Goal: Task Accomplishment & Management: Complete application form

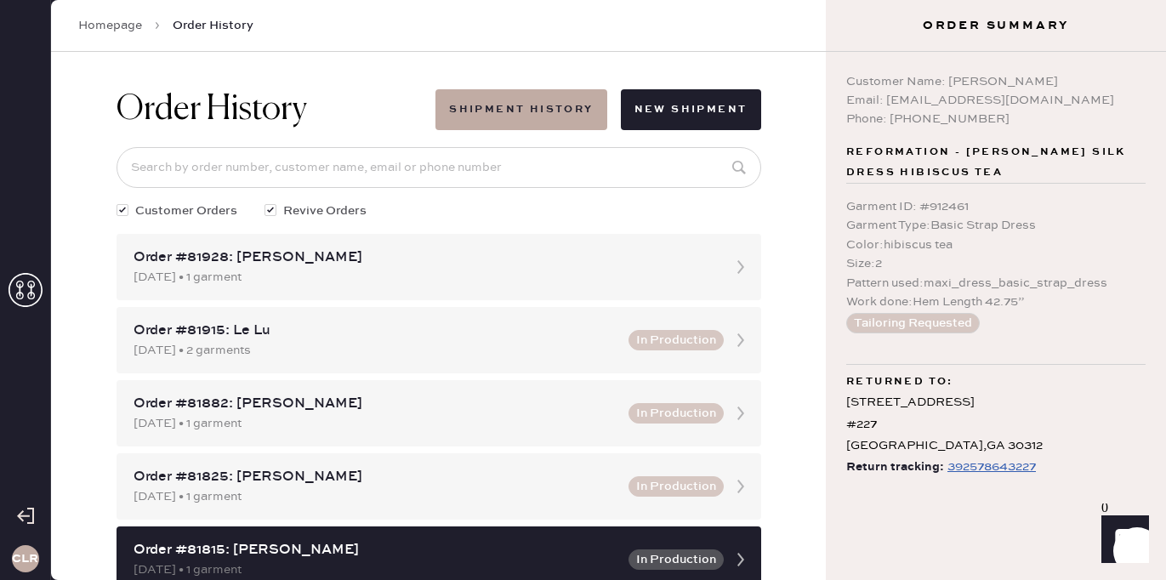
click at [39, 289] on icon at bounding box center [26, 290] width 34 height 34
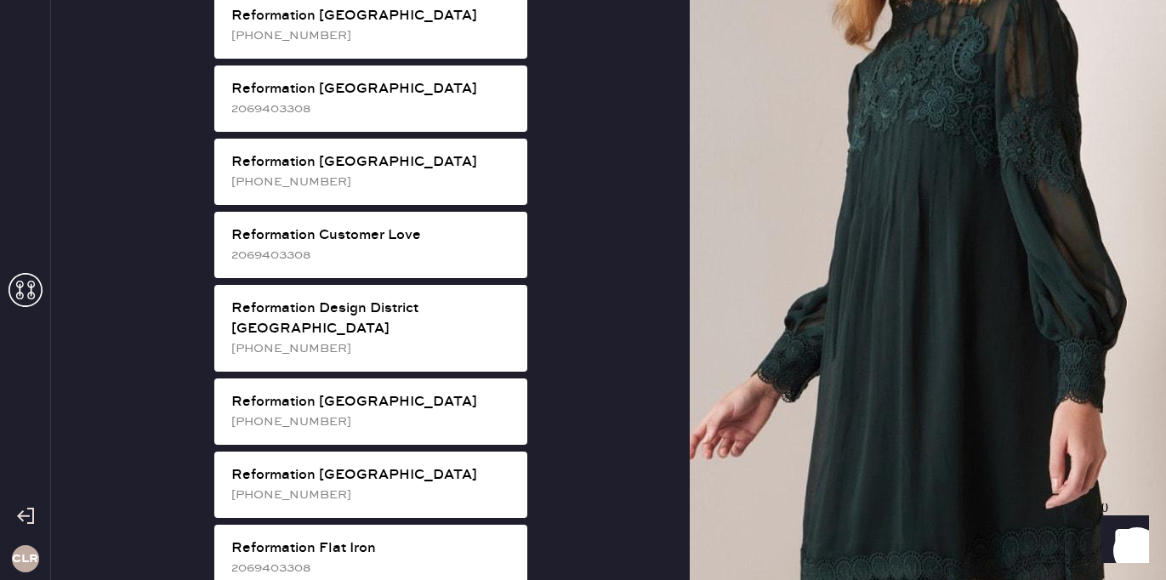
scroll to position [702, 0]
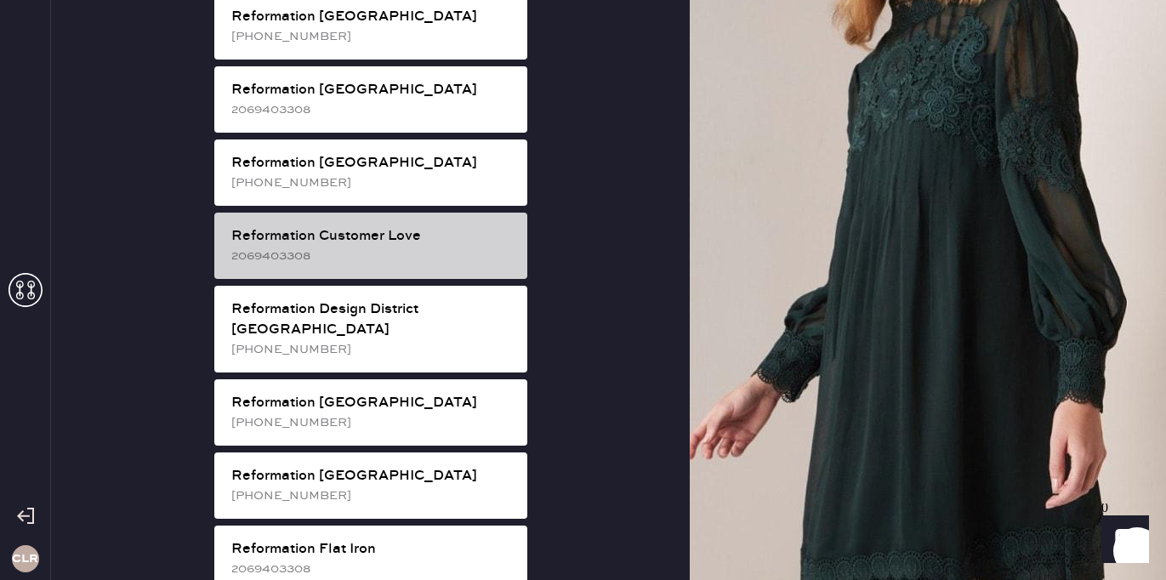
click at [369, 226] on div "Reformation Customer Love" at bounding box center [372, 236] width 282 height 20
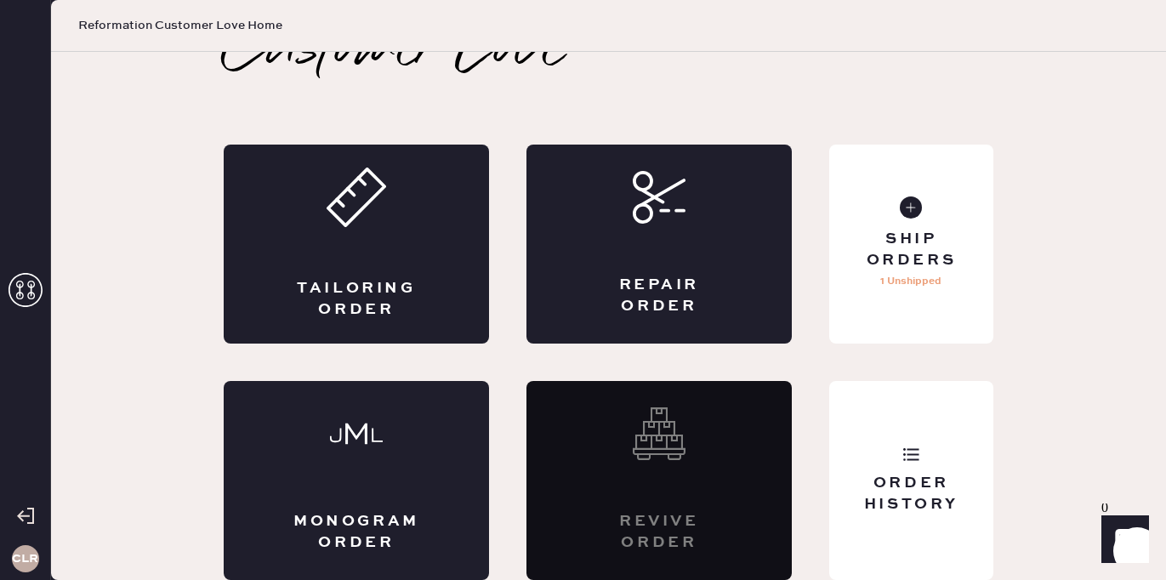
scroll to position [37, 0]
click at [668, 258] on div "Repair Order" at bounding box center [658, 244] width 265 height 199
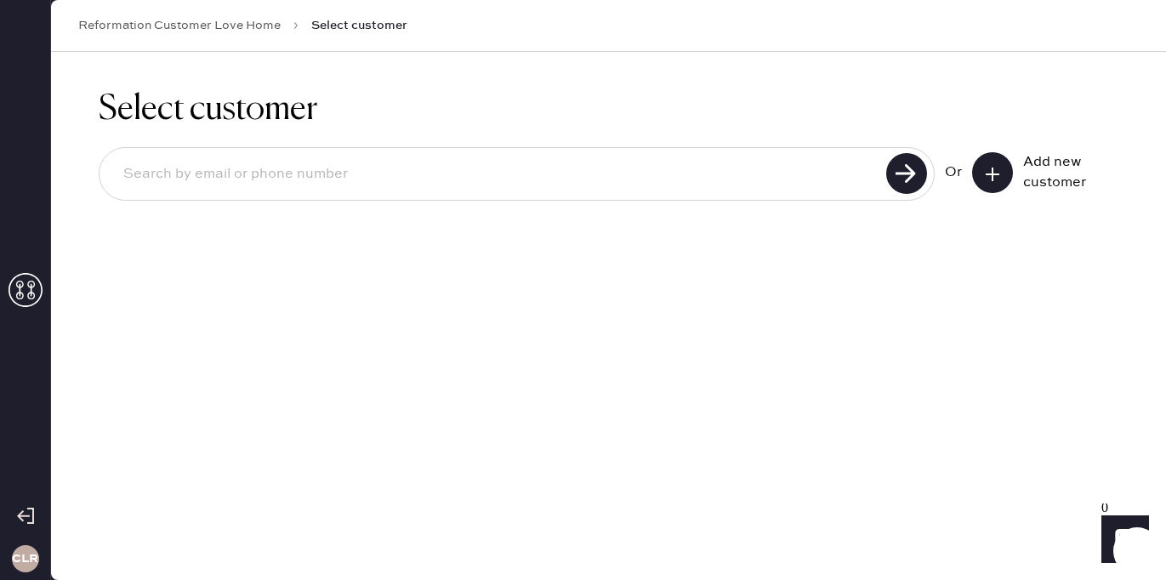
click at [417, 172] on input at bounding box center [495, 174] width 771 height 39
paste input "[EMAIL_ADDRESS][DOMAIN_NAME]"
type input "[EMAIL_ADDRESS][DOMAIN_NAME]"
click at [915, 168] on use at bounding box center [906, 173] width 41 height 41
click at [1008, 173] on button at bounding box center [992, 172] width 41 height 41
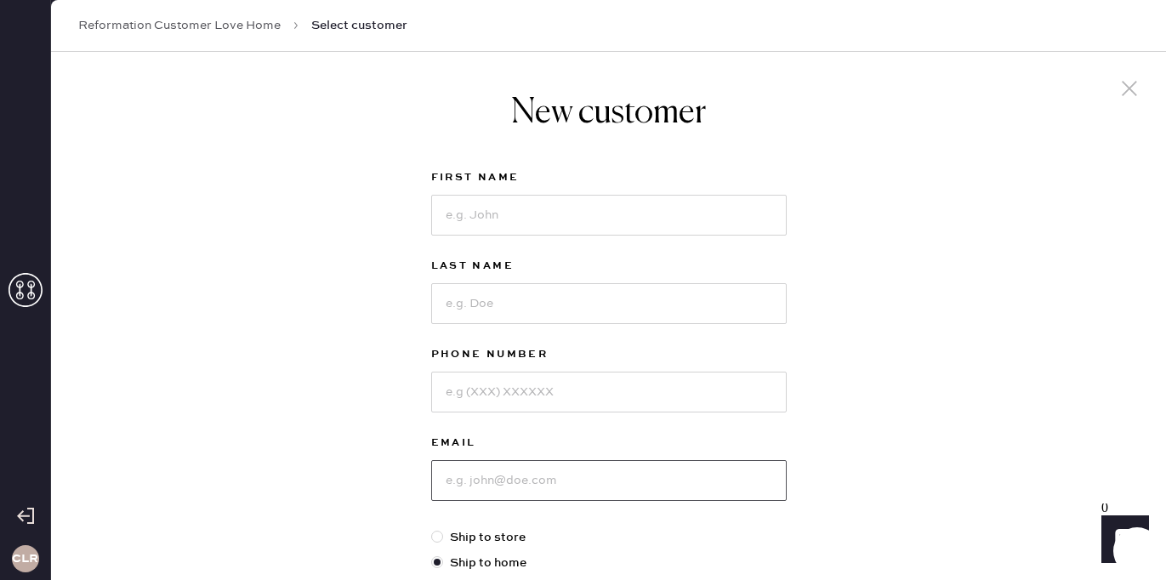
click at [477, 477] on input at bounding box center [608, 480] width 355 height 41
paste input "[EMAIL_ADDRESS][DOMAIN_NAME]"
type input "[EMAIL_ADDRESS][DOMAIN_NAME]"
click at [514, 388] on input at bounding box center [608, 392] width 355 height 41
paste input "[PHONE_NUMBER]"
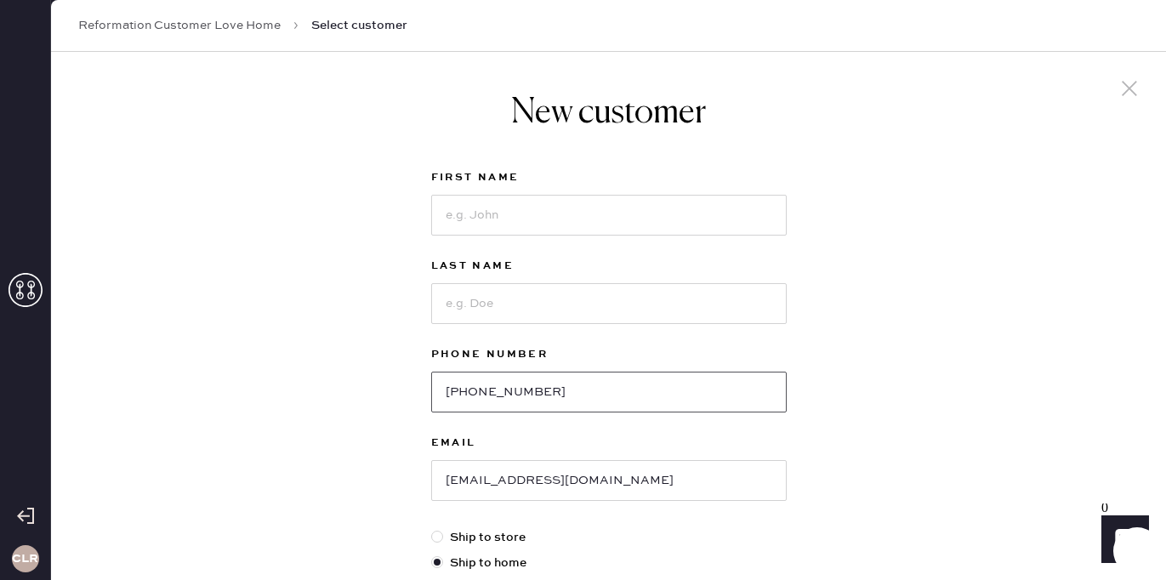
click at [459, 393] on input "[PHONE_NUMBER]" at bounding box center [608, 392] width 355 height 41
type input "7604200332"
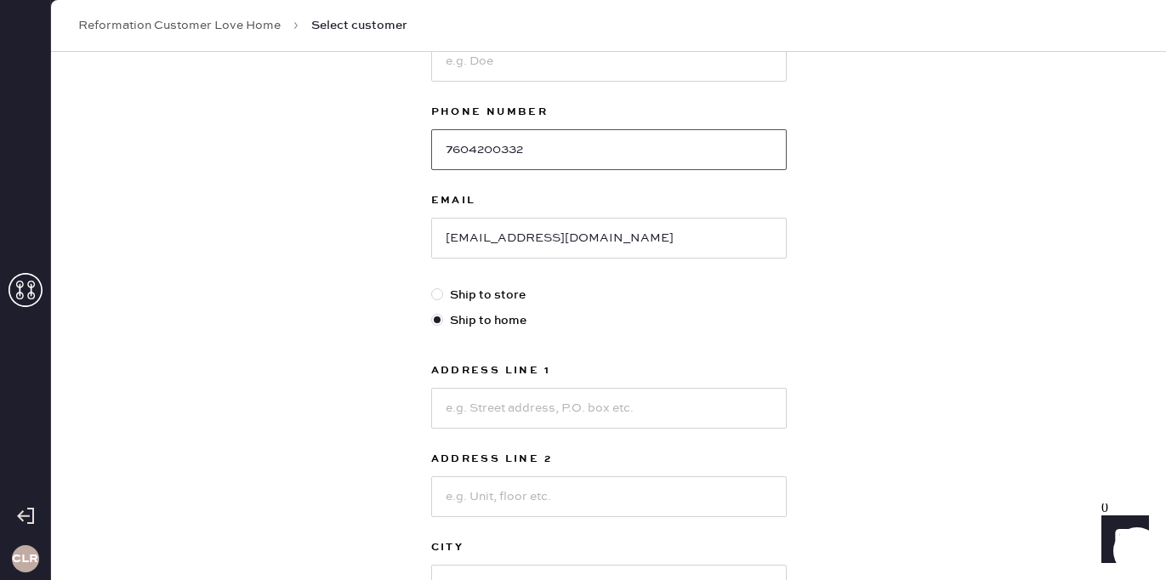
scroll to position [353, 0]
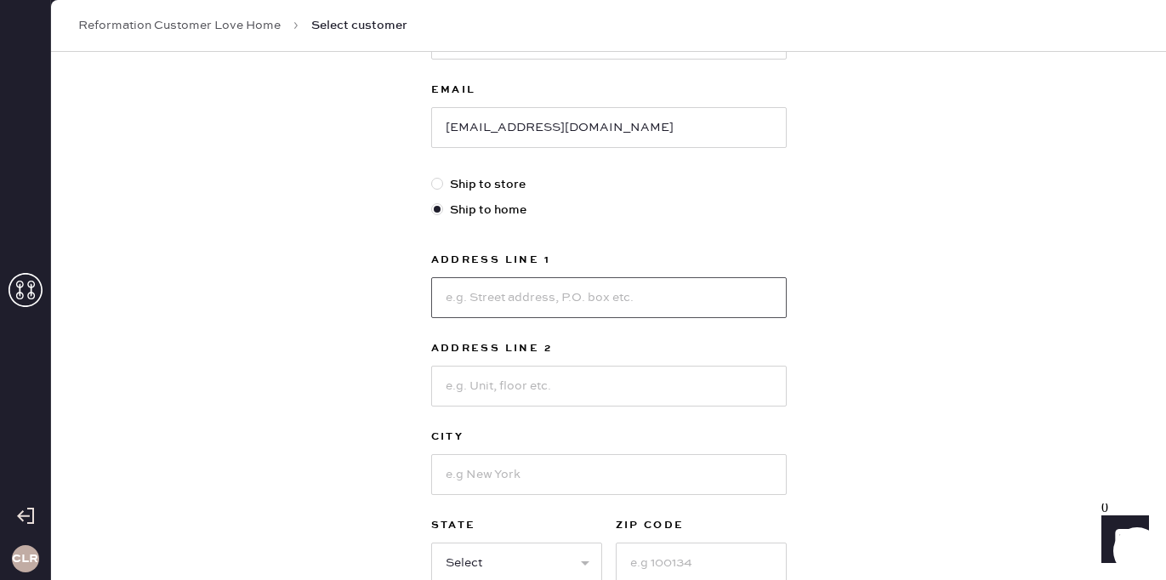
click at [505, 298] on input at bounding box center [608, 297] width 355 height 41
paste input "[STREET_ADDRESS][PERSON_NAME]"
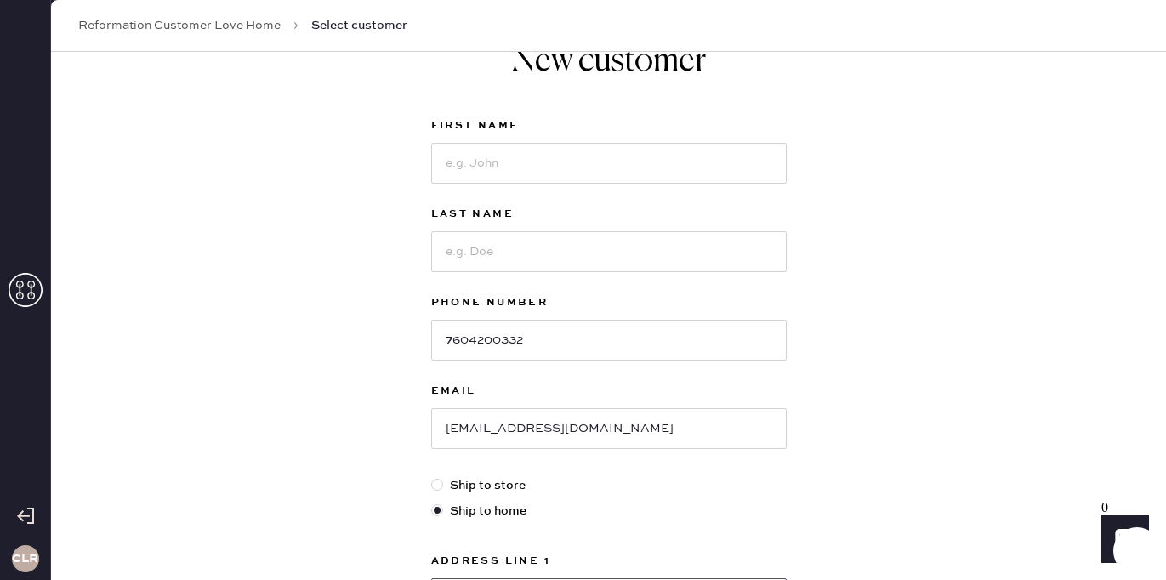
scroll to position [33, 0]
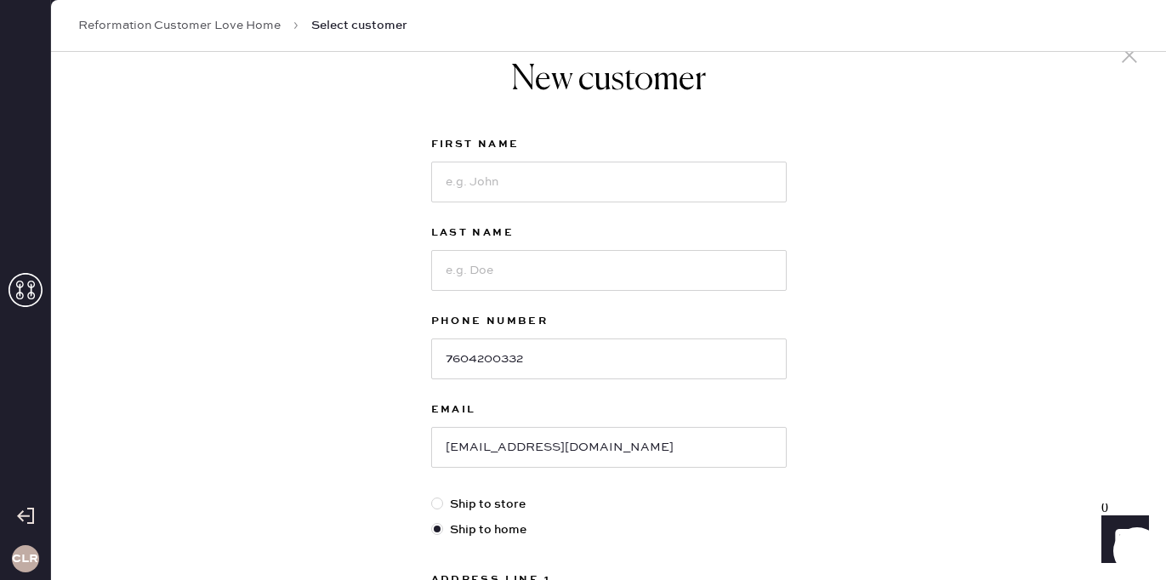
type input "[STREET_ADDRESS][PERSON_NAME]"
click at [516, 174] on input at bounding box center [608, 182] width 355 height 41
paste input "[PERSON_NAME]"
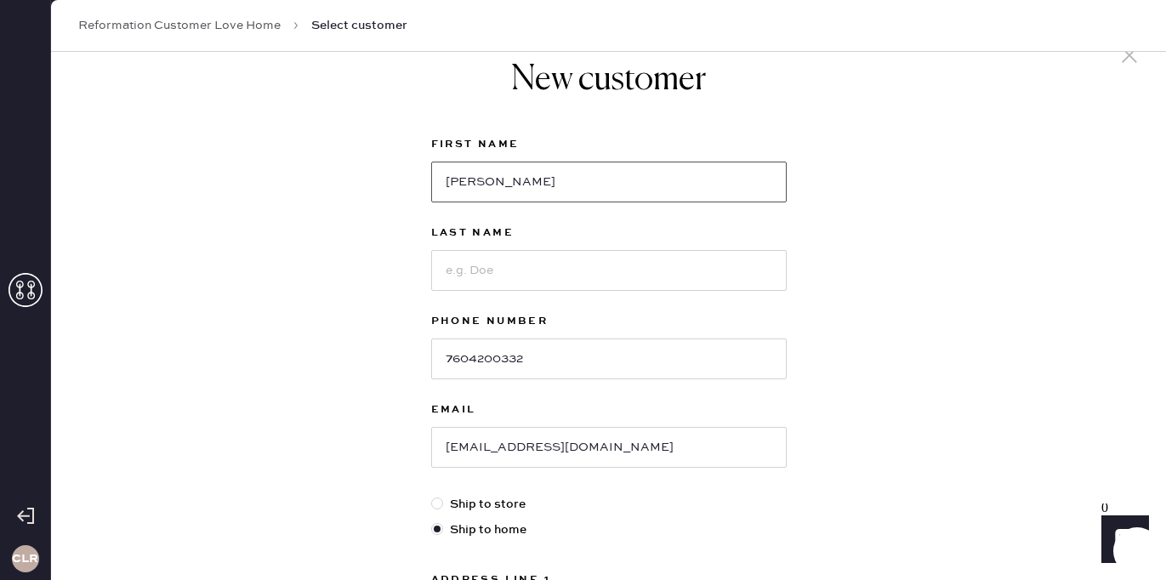
drag, startPoint x: 484, startPoint y: 184, endPoint x: 547, endPoint y: 184, distance: 62.9
click at [547, 184] on input "[PERSON_NAME]" at bounding box center [608, 182] width 355 height 41
type input "[PERSON_NAME]"
click at [474, 264] on input at bounding box center [608, 270] width 355 height 41
paste input "[GEOGRAPHIC_DATA]"
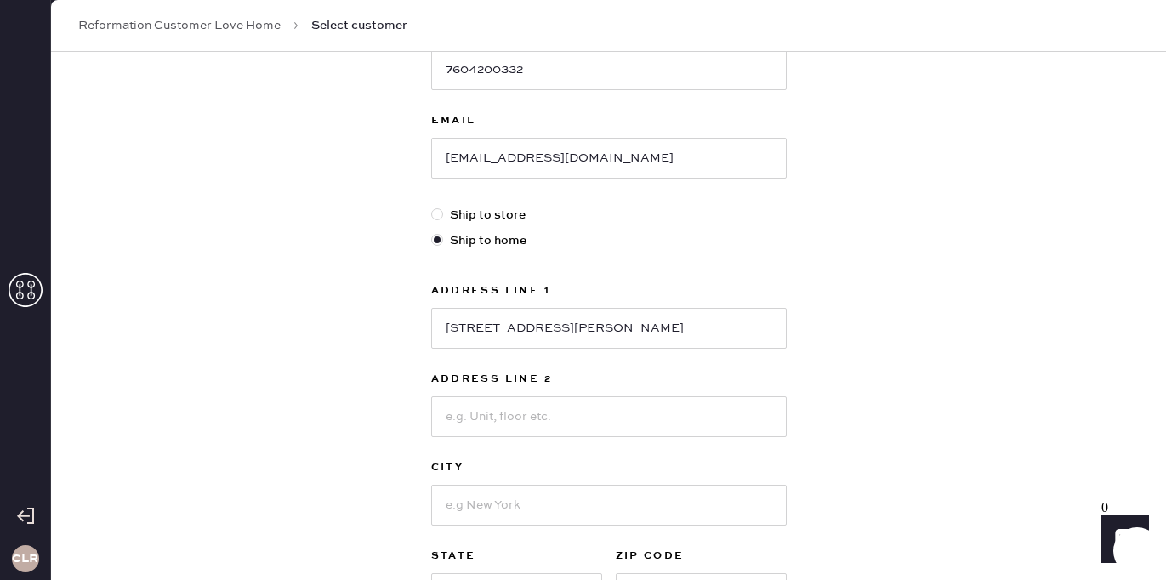
scroll to position [461, 0]
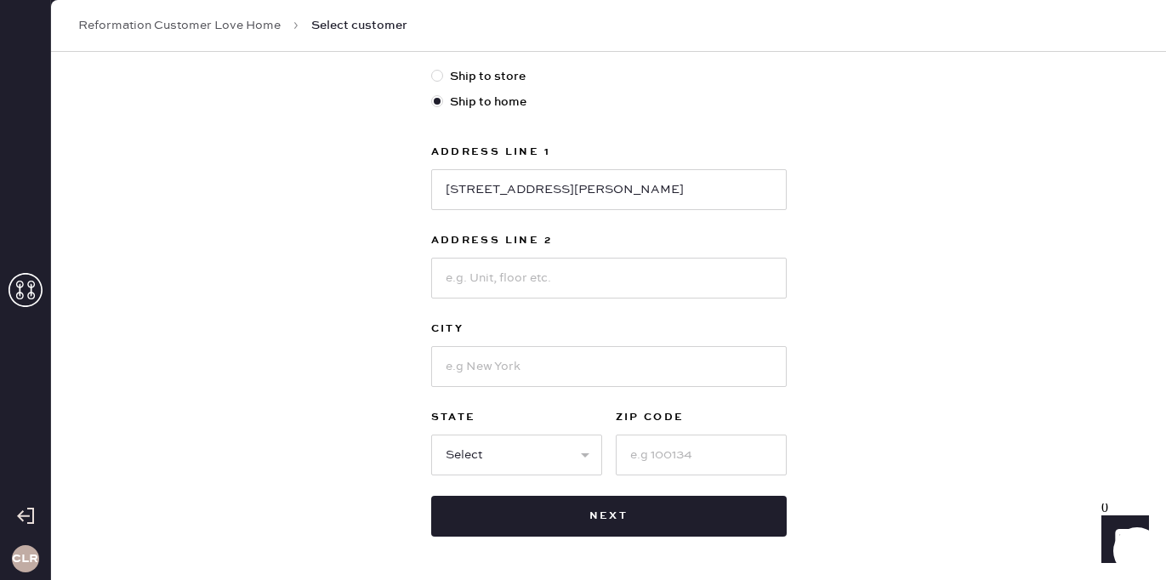
type input "[GEOGRAPHIC_DATA]"
click at [471, 281] on input at bounding box center [608, 278] width 355 height 41
click at [489, 362] on input at bounding box center [608, 366] width 355 height 41
paste input "[GEOGRAPHIC_DATA]"
type input "[GEOGRAPHIC_DATA]"
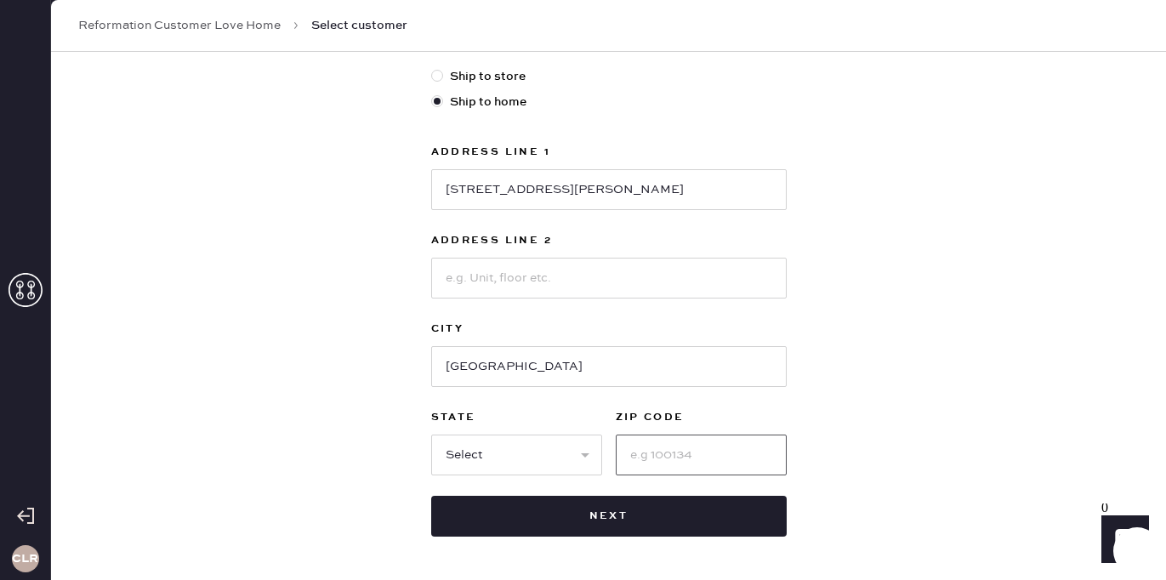
click at [665, 452] on input at bounding box center [701, 455] width 171 height 41
type input "92130"
click at [504, 457] on select "Select AK AL AR AZ CA CO CT [GEOGRAPHIC_DATA] DE FL [GEOGRAPHIC_DATA] HI [GEOGR…" at bounding box center [516, 455] width 171 height 41
select select "CA"
click at [431, 435] on select "Select AK AL AR AZ CA CO CT [GEOGRAPHIC_DATA] DE FL [GEOGRAPHIC_DATA] HI [GEOGR…" at bounding box center [516, 455] width 171 height 41
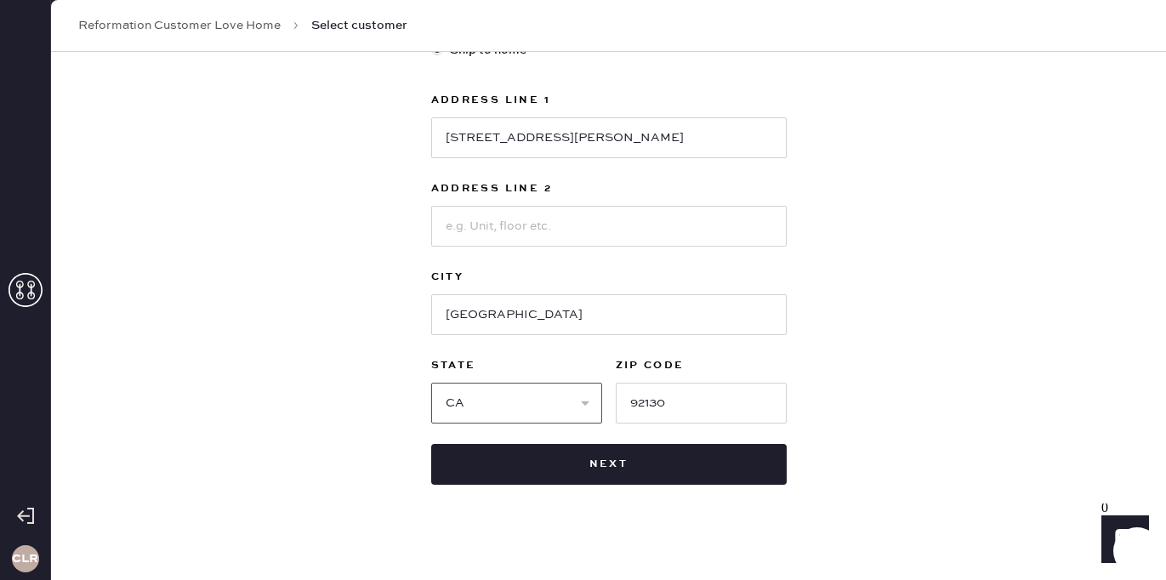
scroll to position [526, 0]
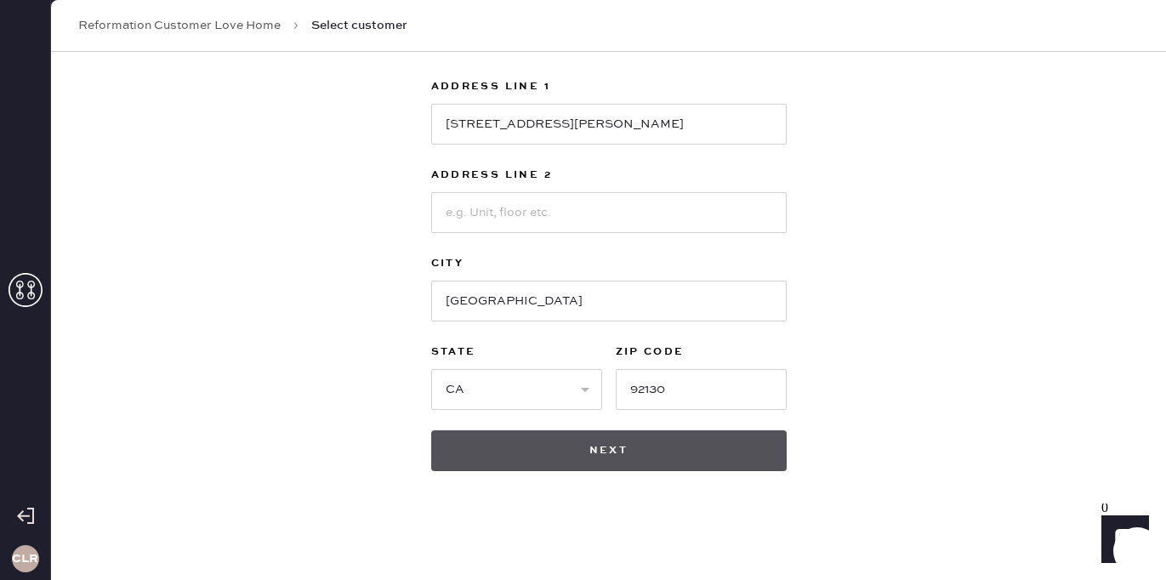
click at [624, 452] on button "Next" at bounding box center [608, 450] width 355 height 41
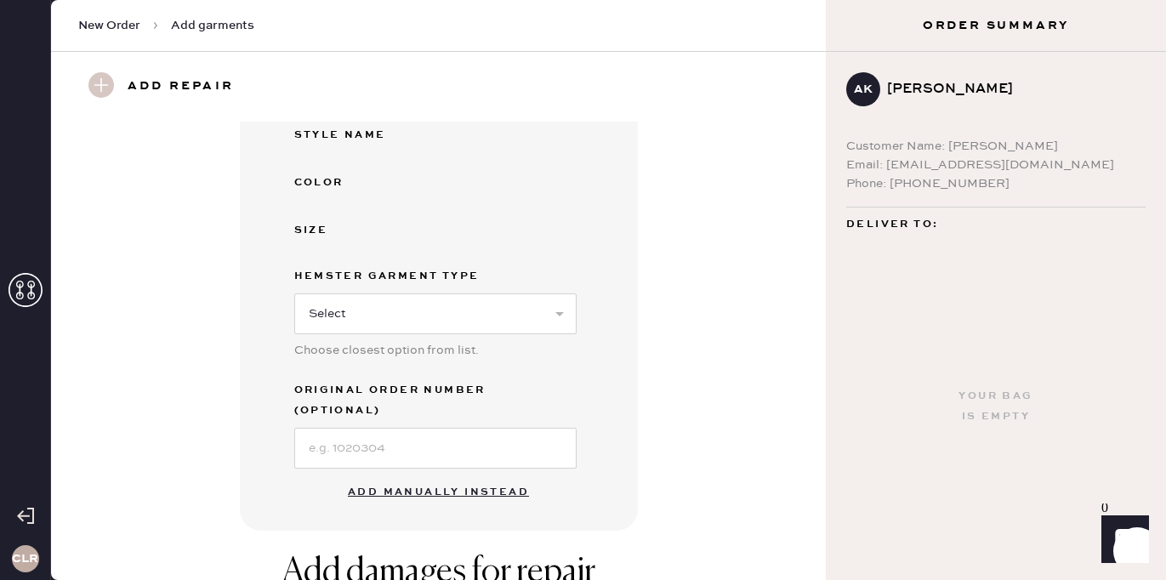
scroll to position [286, 0]
click at [459, 429] on input at bounding box center [435, 449] width 282 height 41
paste input "S28594041"
type input "S28594041"
click at [431, 309] on select "Select Basic Skirt Jeans Leggings Pants Shorts Basic Sleeved Dress Basic Sleeve…" at bounding box center [435, 314] width 282 height 41
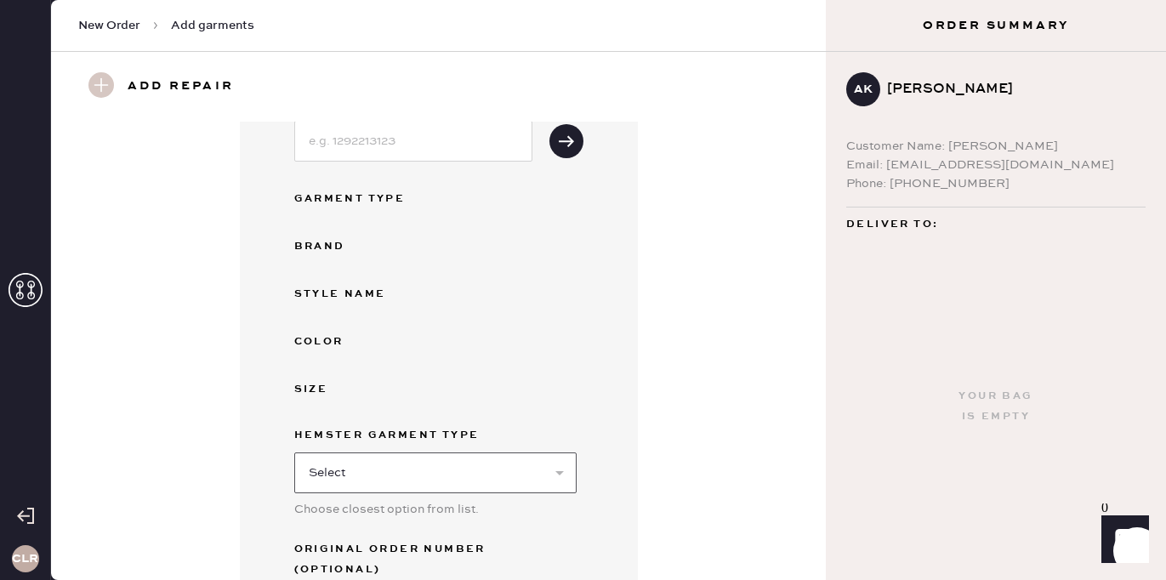
scroll to position [0, 0]
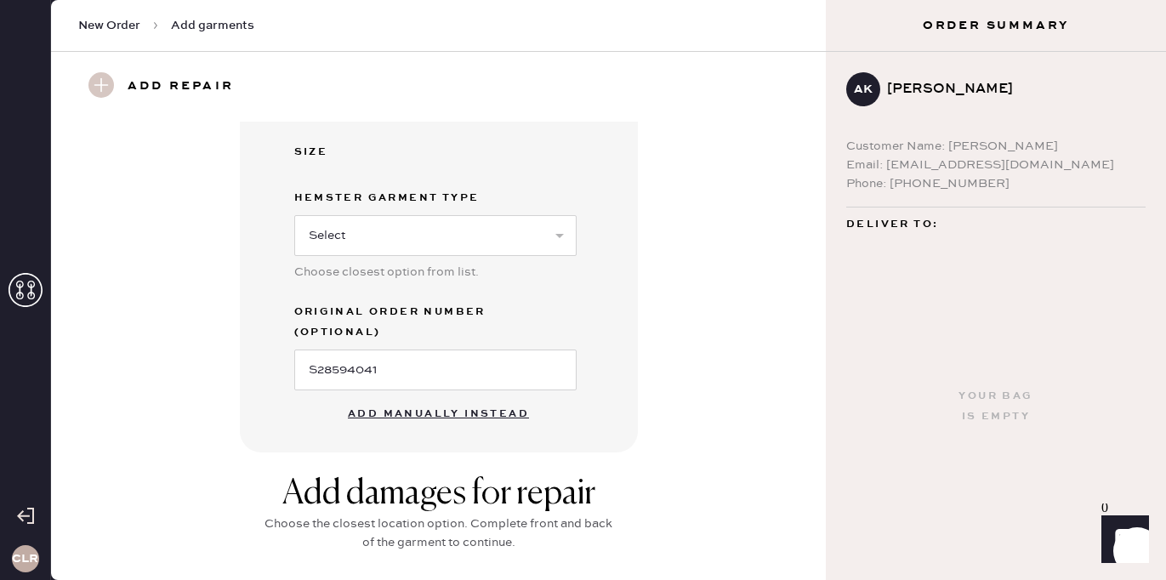
click at [401, 397] on button "Add manually instead" at bounding box center [439, 414] width 202 height 34
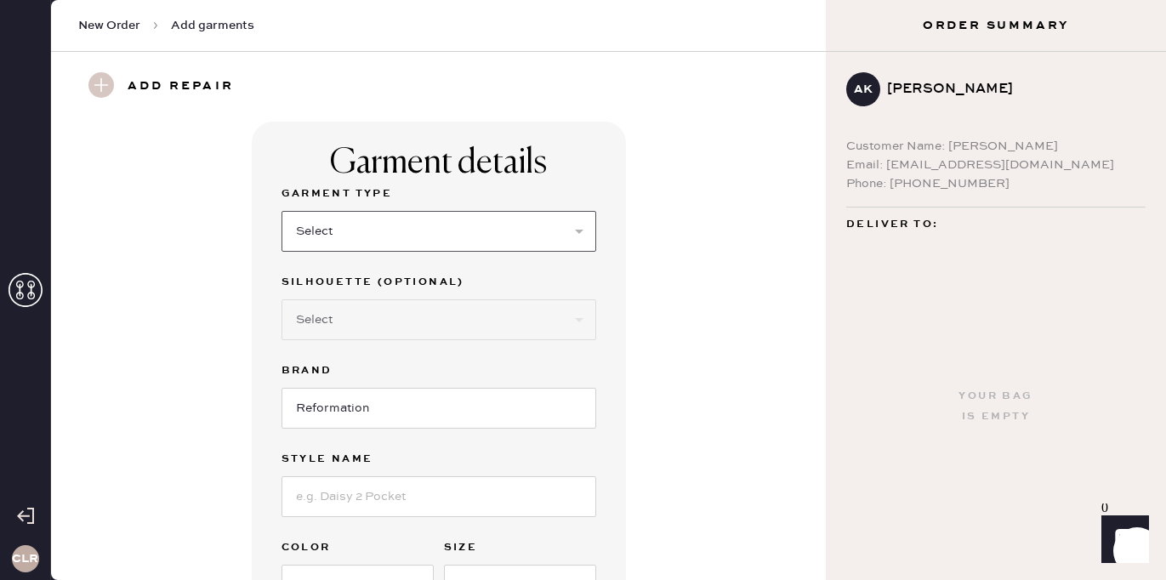
click at [391, 236] on select "Select Basic Skirt Jeans Leggings Pants Shorts Basic Sleeved Dress Basic Sleeve…" at bounding box center [438, 231] width 315 height 41
select select "6"
click at [281, 211] on select "Select Basic Skirt Jeans Leggings Pants Shorts Basic Sleeved Dress Basic Sleeve…" at bounding box center [438, 231] width 315 height 41
click at [355, 494] on input at bounding box center [438, 496] width 315 height 41
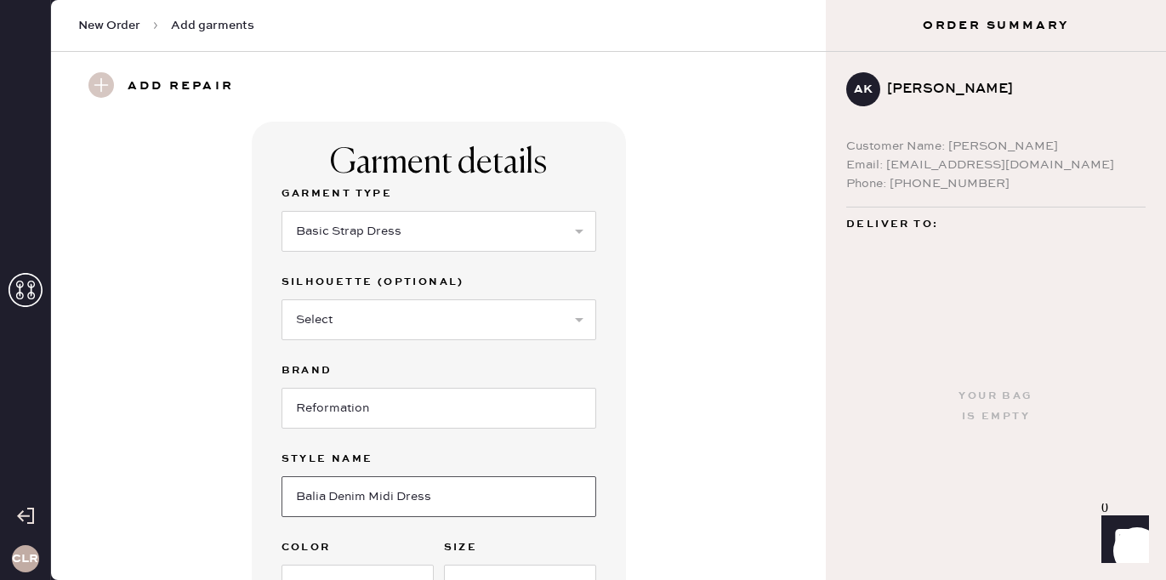
type input "Balia Denim Midi Dress"
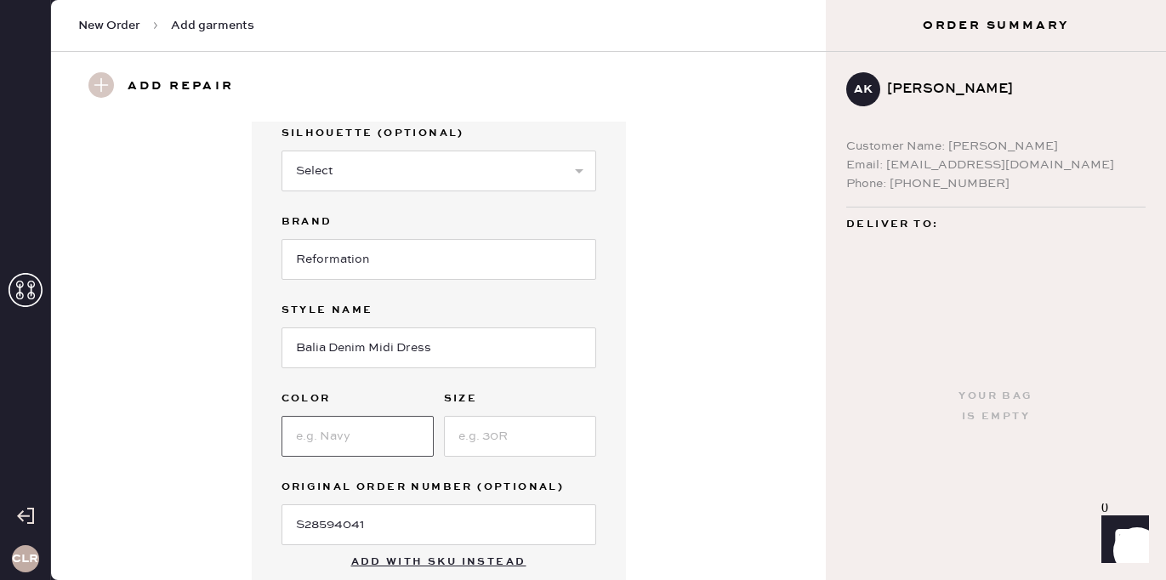
click at [321, 443] on input at bounding box center [357, 436] width 152 height 41
type input "Rhine"
click at [485, 438] on input at bounding box center [520, 436] width 152 height 41
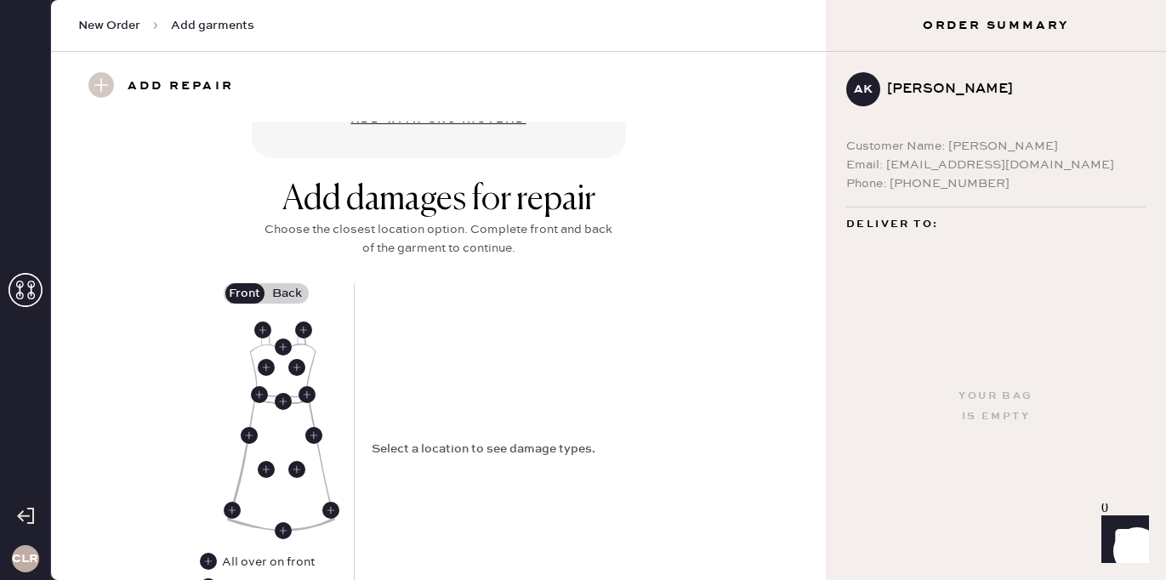
scroll to position [593, 0]
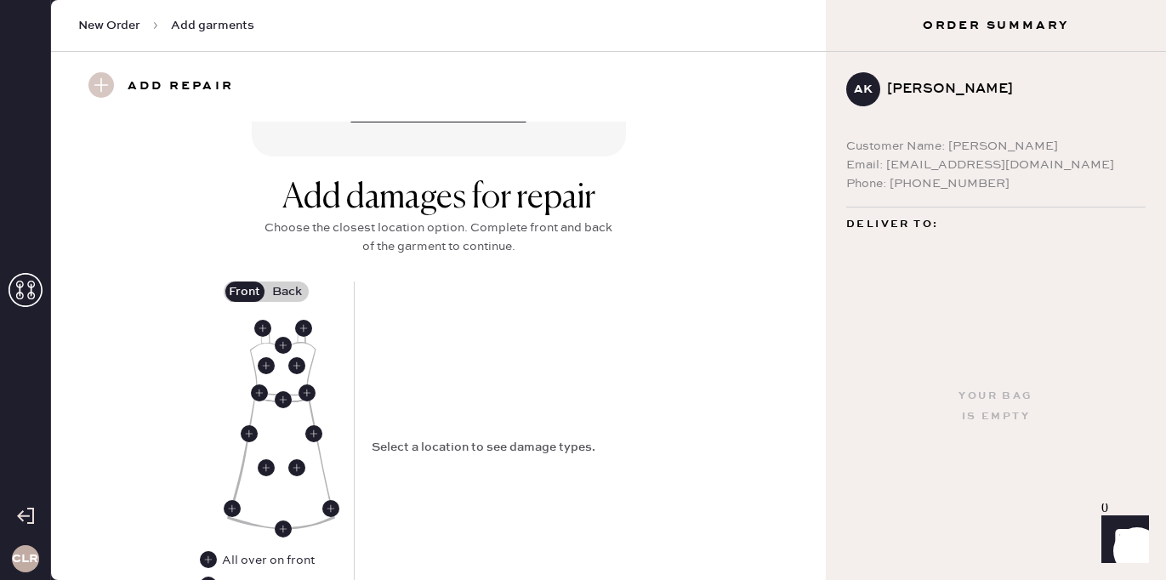
type input "6"
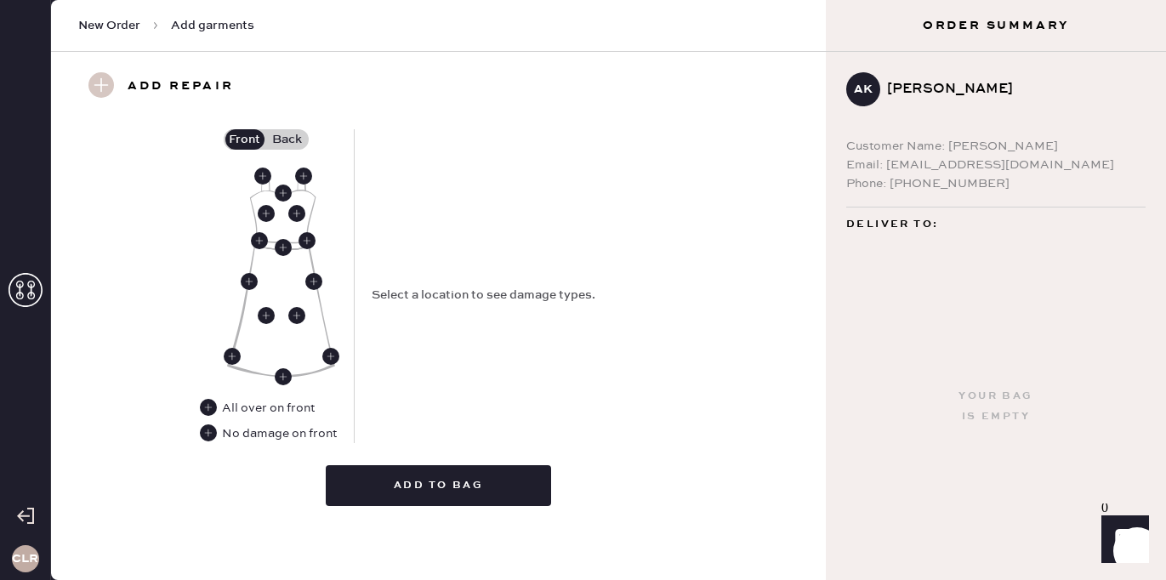
scroll to position [743, 0]
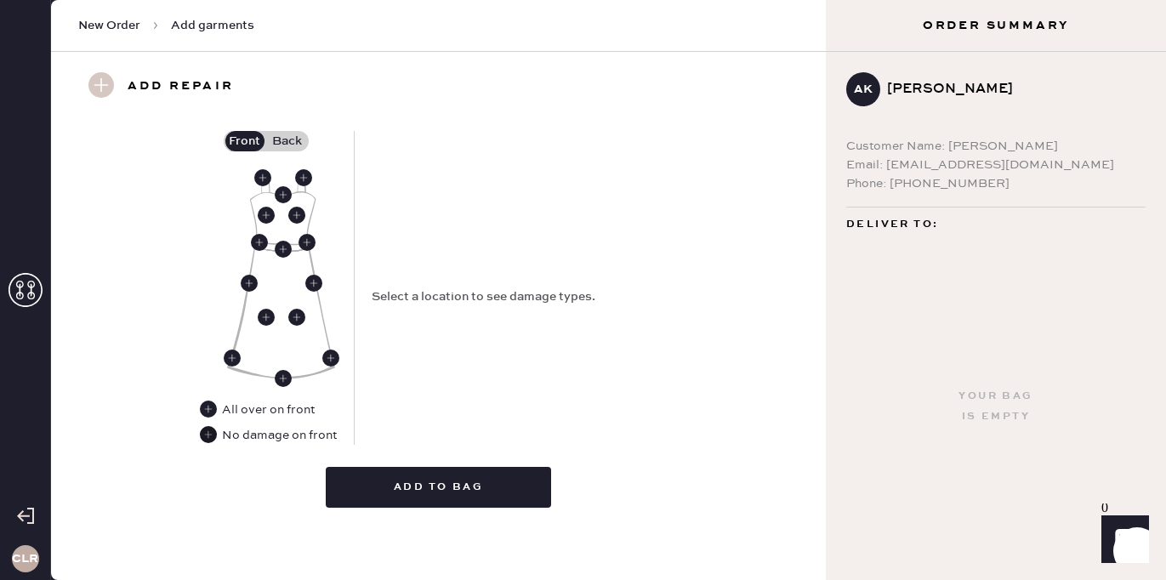
click at [206, 434] on use at bounding box center [208, 434] width 17 height 17
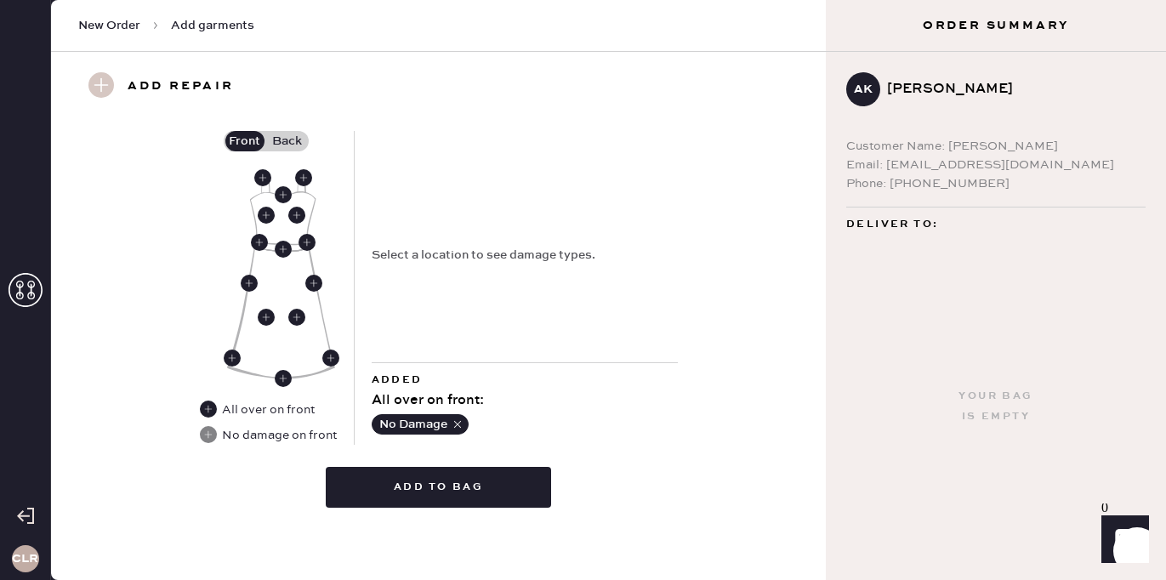
click at [293, 136] on label "Back" at bounding box center [287, 141] width 43 height 20
click at [287, 141] on input "Back" at bounding box center [287, 141] width 0 height 0
click at [281, 206] on use at bounding box center [283, 204] width 17 height 17
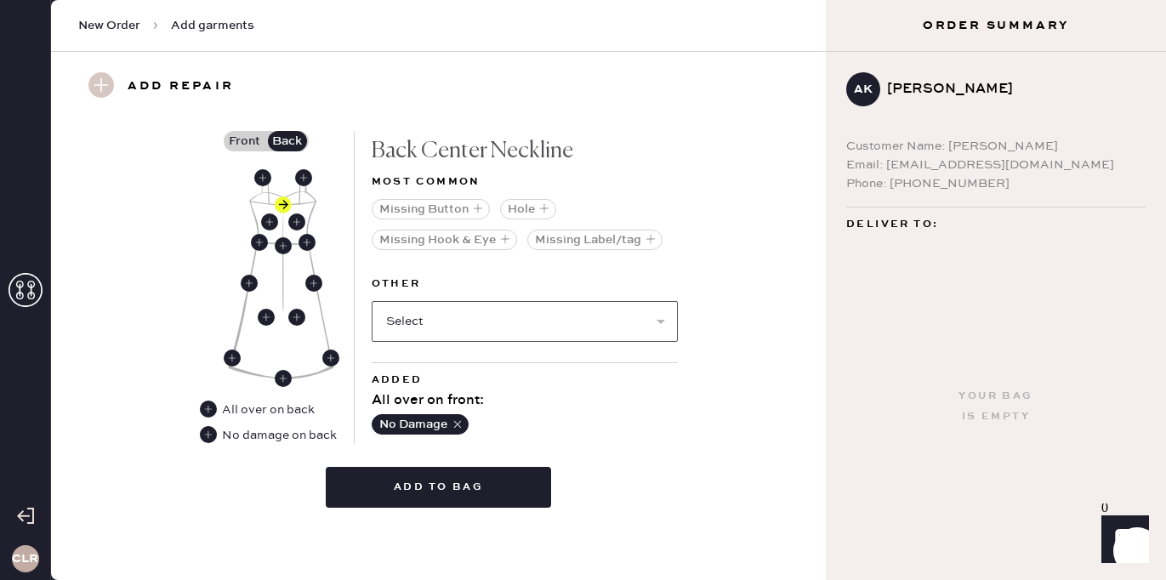
click at [456, 311] on select "Select Broken / Ripped Hem Broken Beads Broken Belt Loop Broken Button Broken C…" at bounding box center [525, 321] width 306 height 41
select select "1657"
click at [372, 301] on select "Select Broken / Ripped Hem Broken Beads Broken Belt Loop Broken Button Broken C…" at bounding box center [525, 321] width 306 height 41
select select
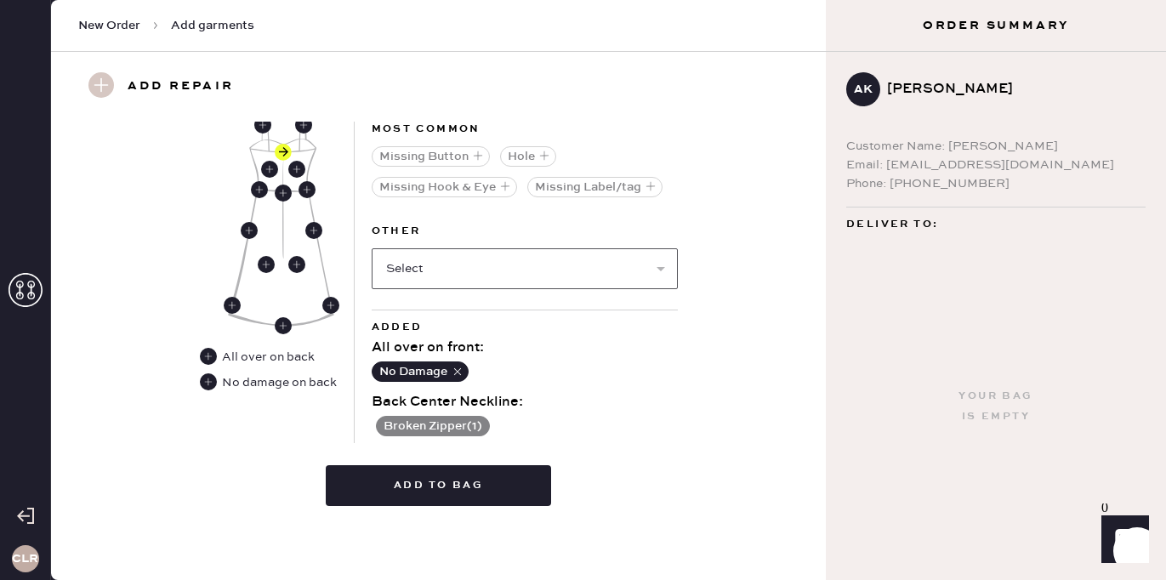
scroll to position [737, 0]
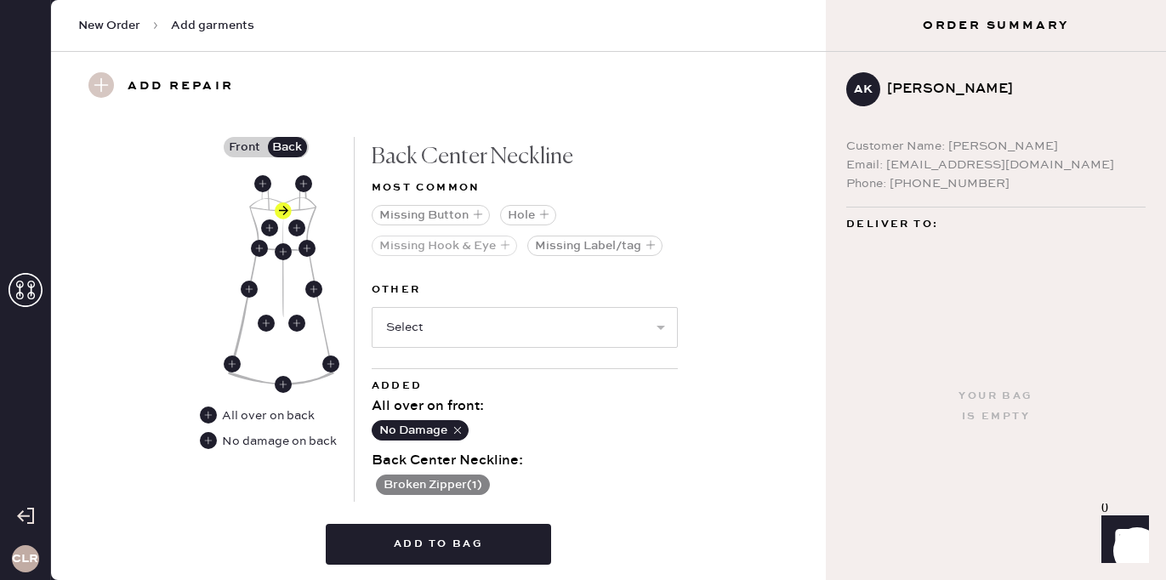
click at [500, 243] on icon "button" at bounding box center [505, 245] width 10 height 10
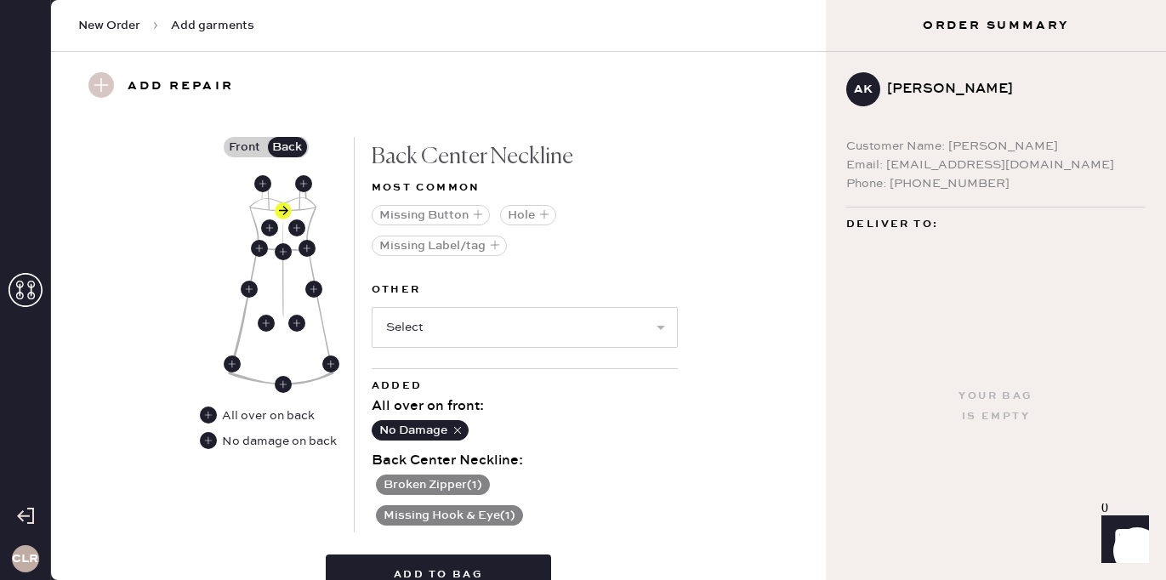
scroll to position [827, 0]
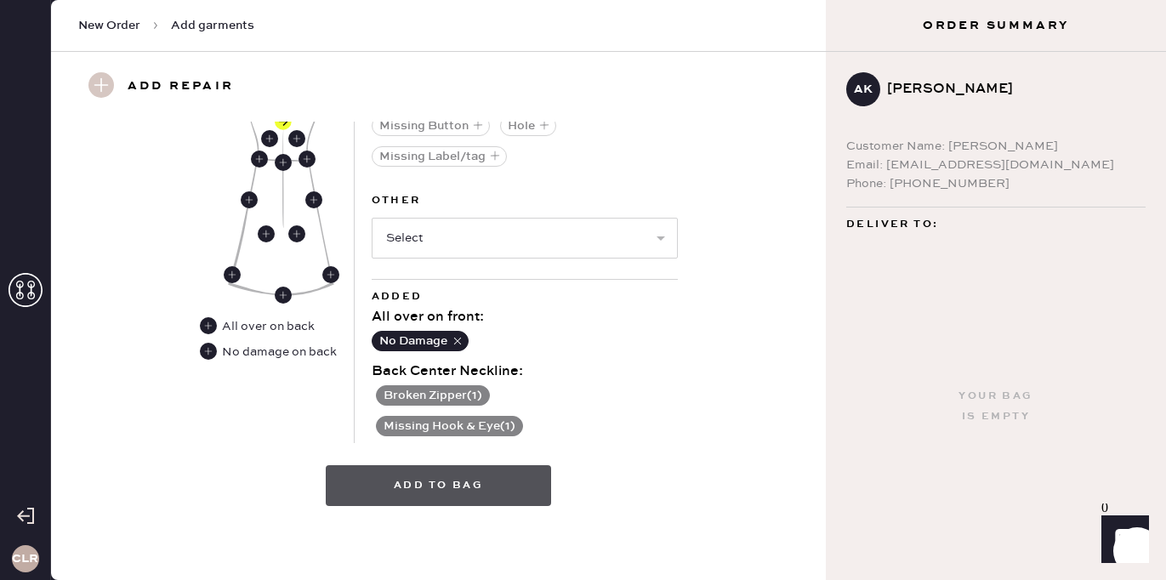
click at [477, 482] on button "Add to bag" at bounding box center [438, 485] width 225 height 41
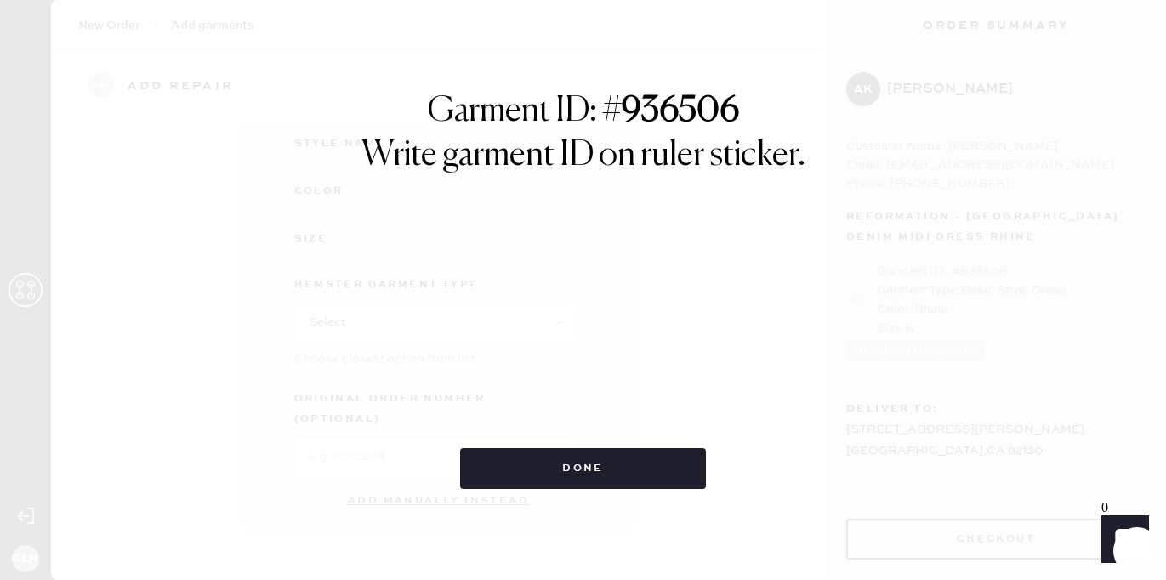
scroll to position [257, 0]
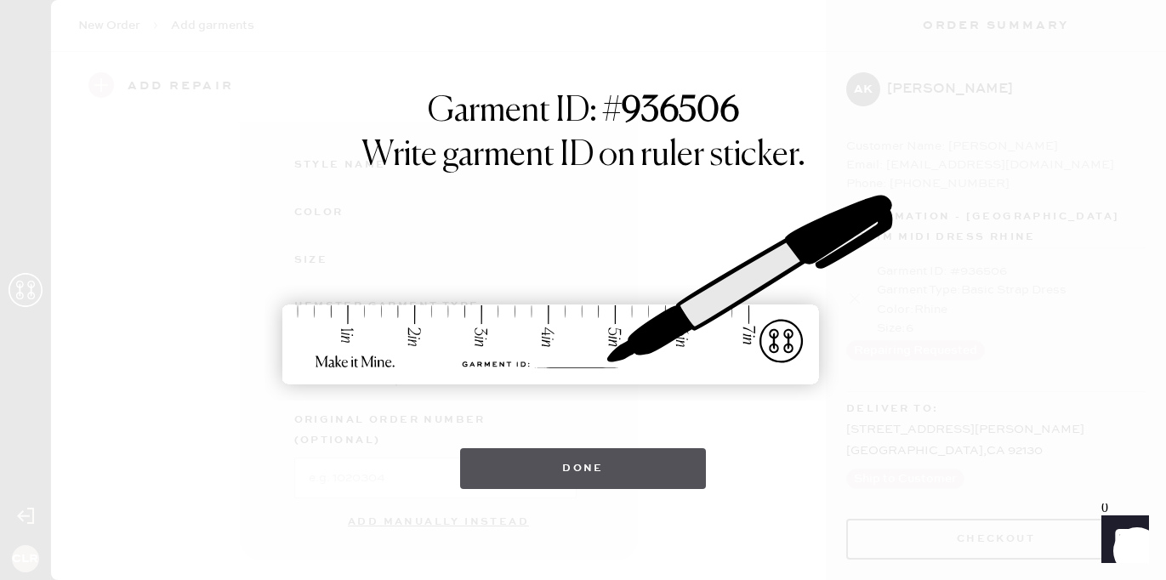
click at [597, 473] on button "Done" at bounding box center [583, 468] width 246 height 41
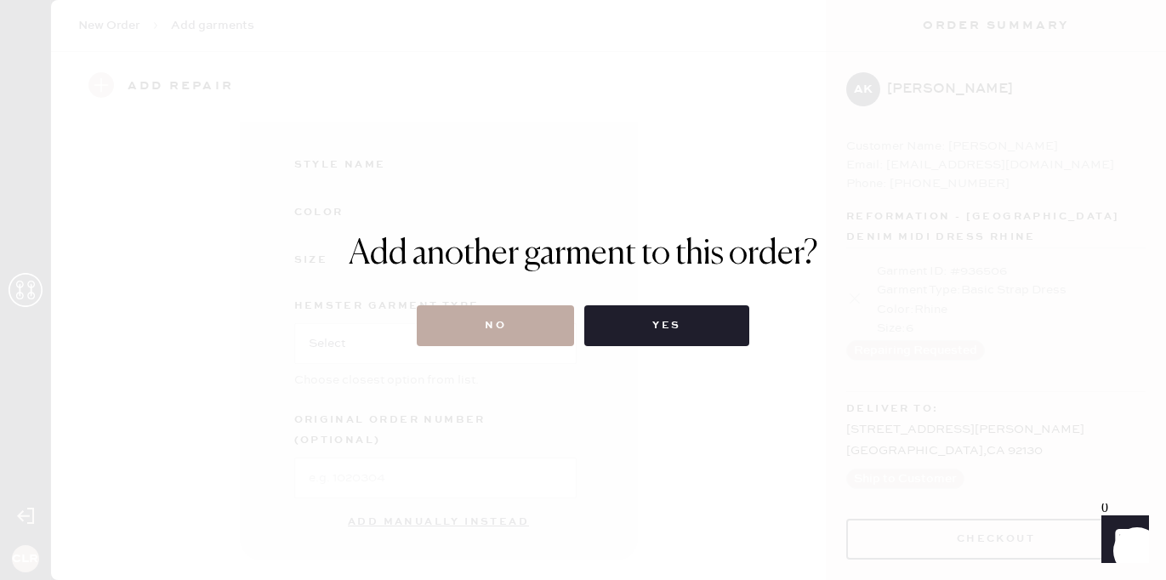
click at [521, 327] on button "No" at bounding box center [495, 325] width 157 height 41
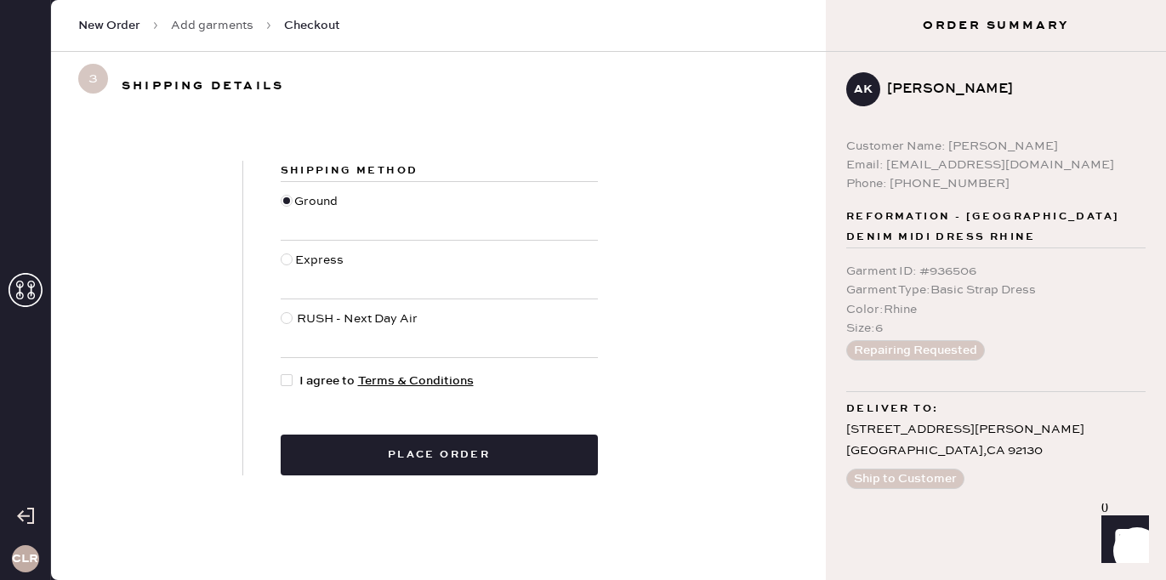
click at [295, 379] on div at bounding box center [290, 381] width 19 height 19
click at [281, 372] on input "I agree to Terms & Conditions" at bounding box center [281, 372] width 1 height 1
checkbox input "true"
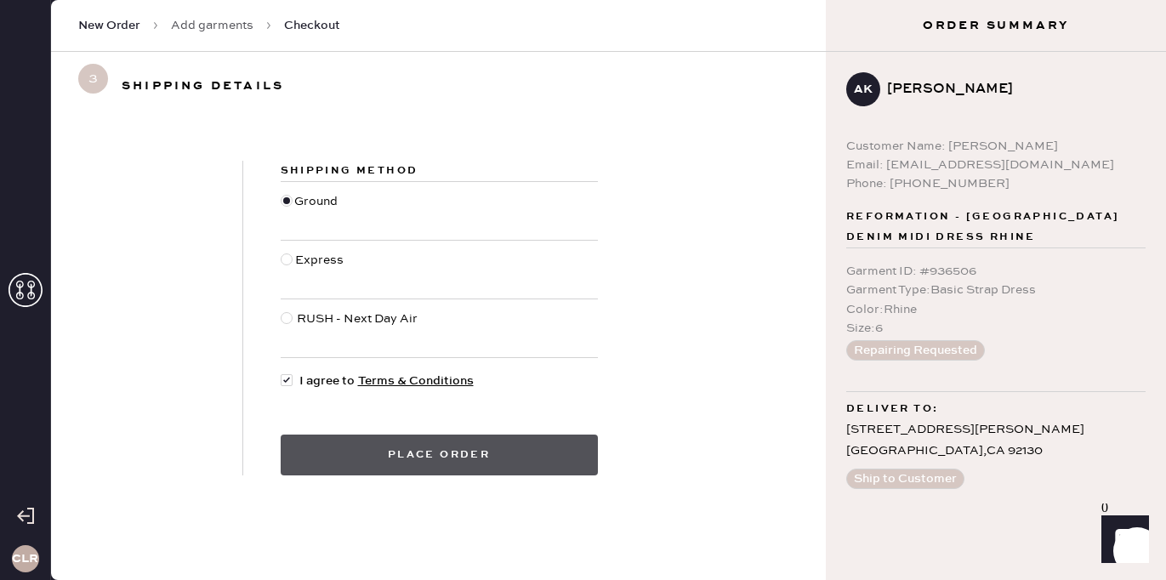
click at [436, 451] on button "Place order" at bounding box center [439, 455] width 317 height 41
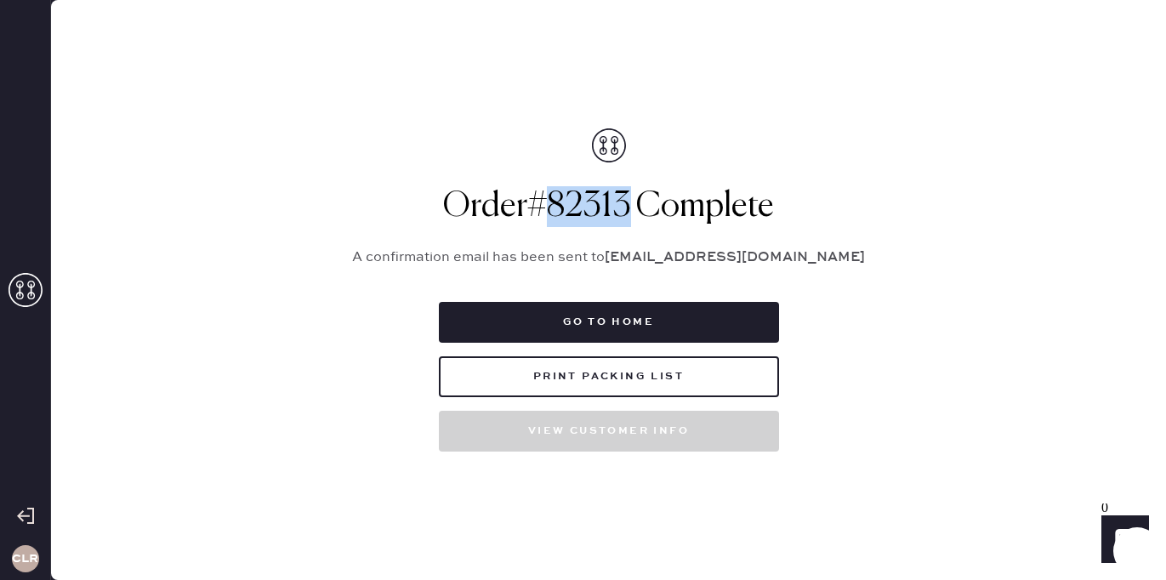
drag, startPoint x: 550, startPoint y: 207, endPoint x: 633, endPoint y: 209, distance: 82.5
click at [633, 209] on h1 "Order # 82313 Complete" at bounding box center [608, 206] width 553 height 41
copy h1 "82313"
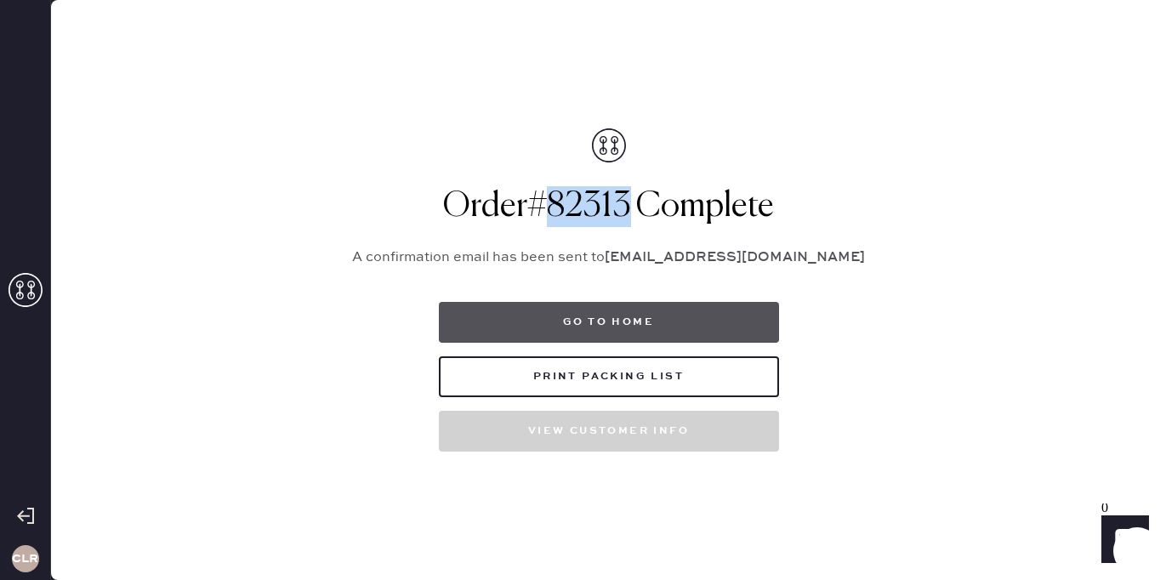
click at [672, 315] on button "Go to home" at bounding box center [609, 322] width 340 height 41
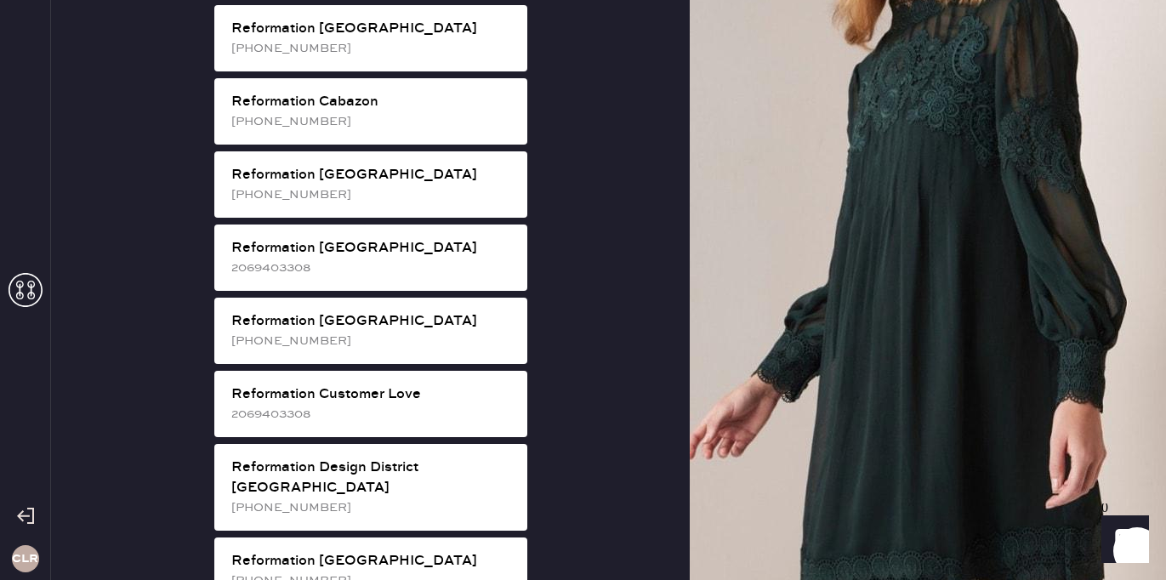
scroll to position [550, 0]
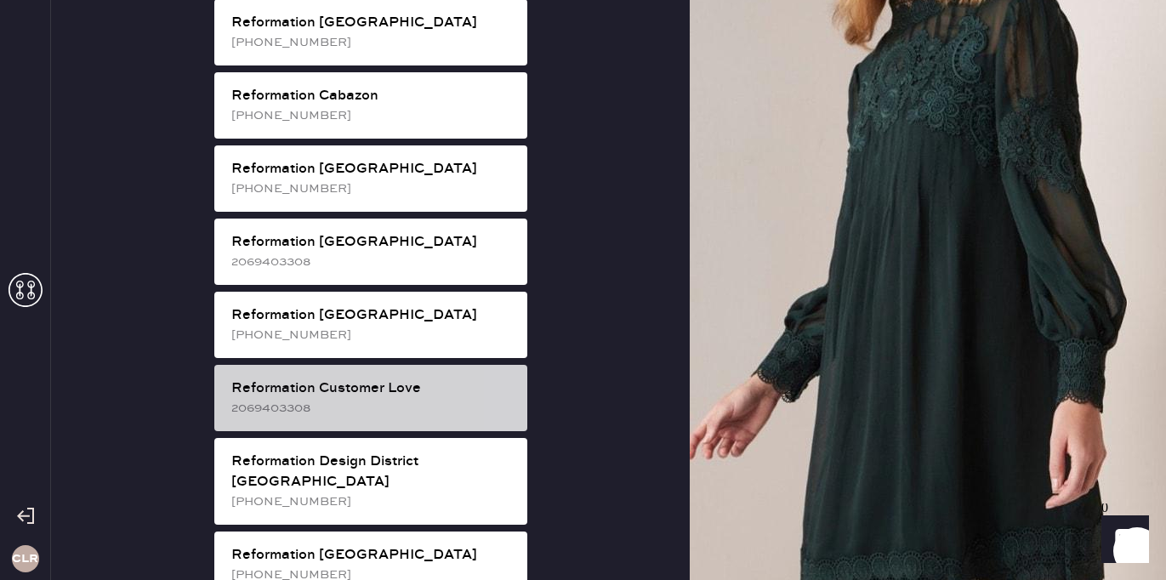
click at [413, 399] on div "2069403308" at bounding box center [372, 408] width 282 height 19
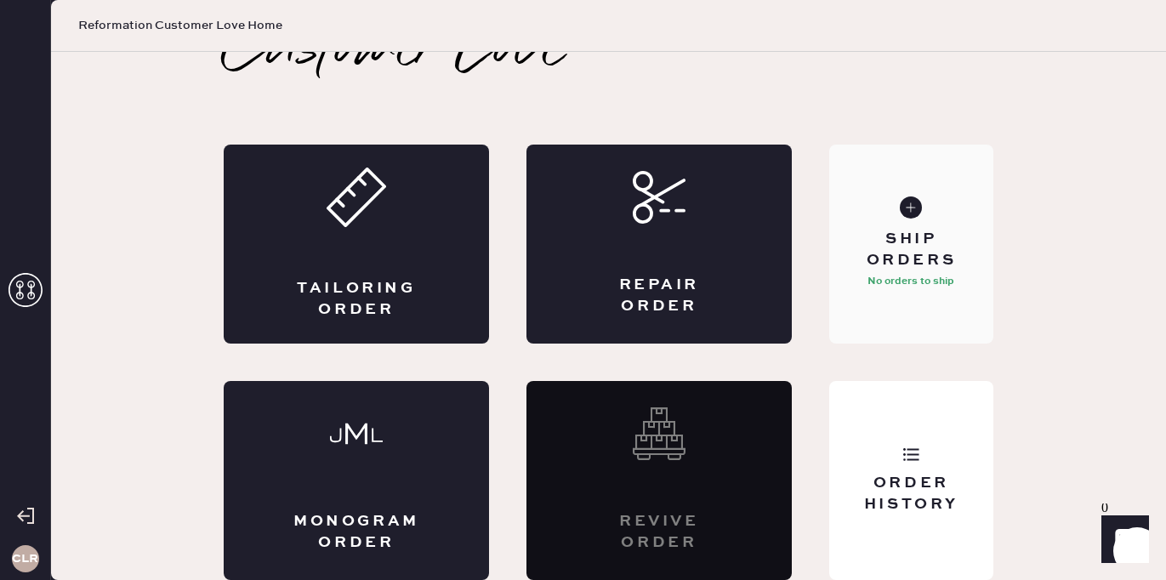
click at [914, 263] on div "Ship Orders" at bounding box center [911, 250] width 137 height 43
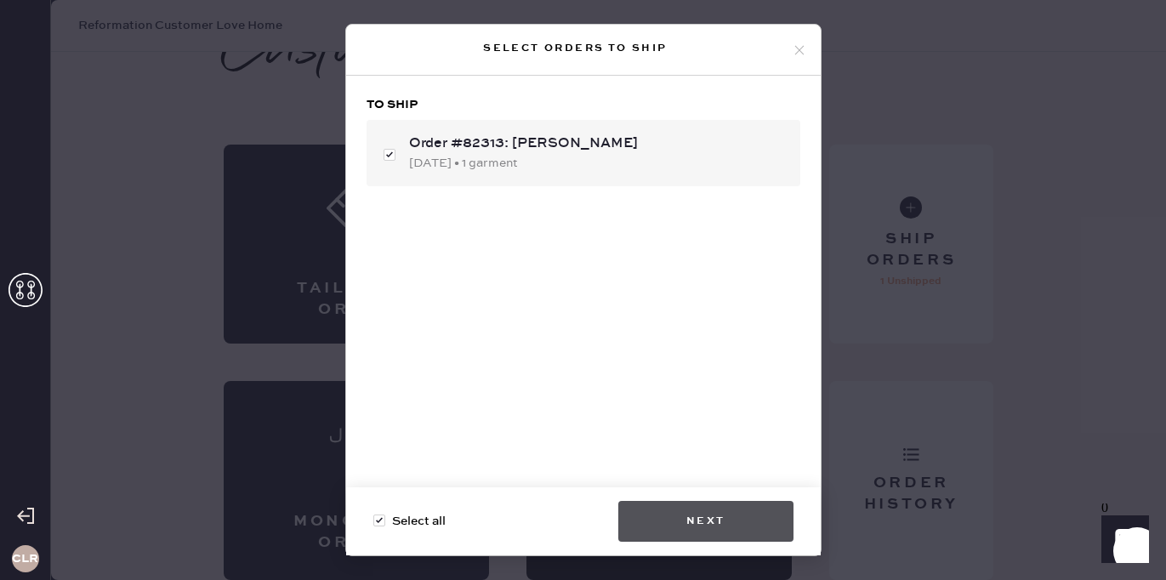
click at [686, 514] on button "Next" at bounding box center [705, 521] width 175 height 41
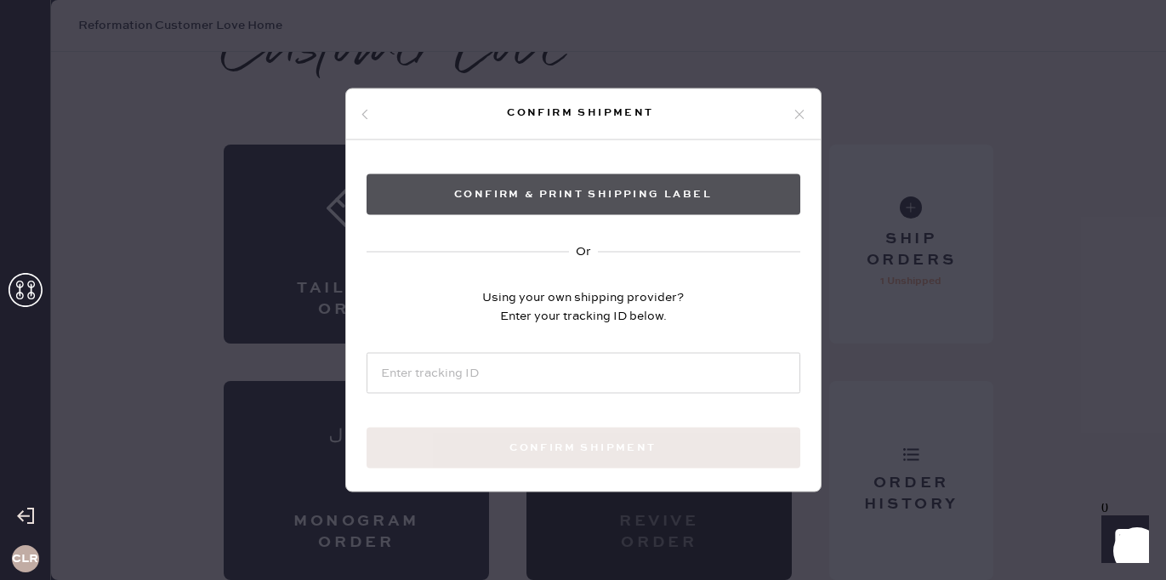
click at [582, 190] on button "Confirm & Print shipping label" at bounding box center [583, 194] width 434 height 41
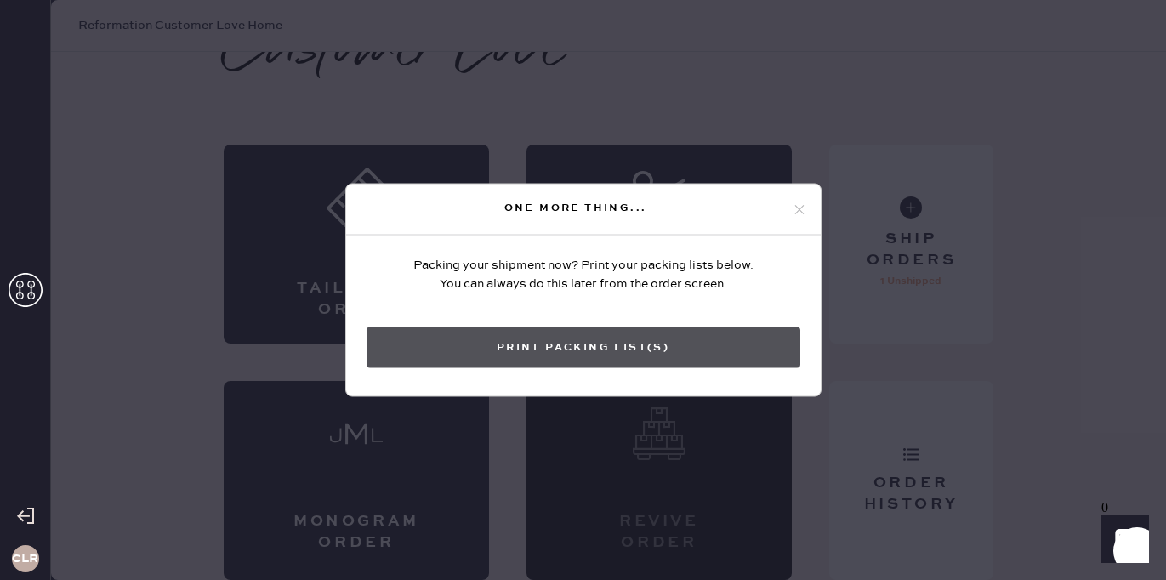
click at [593, 335] on button "Print Packing List(s)" at bounding box center [583, 347] width 434 height 41
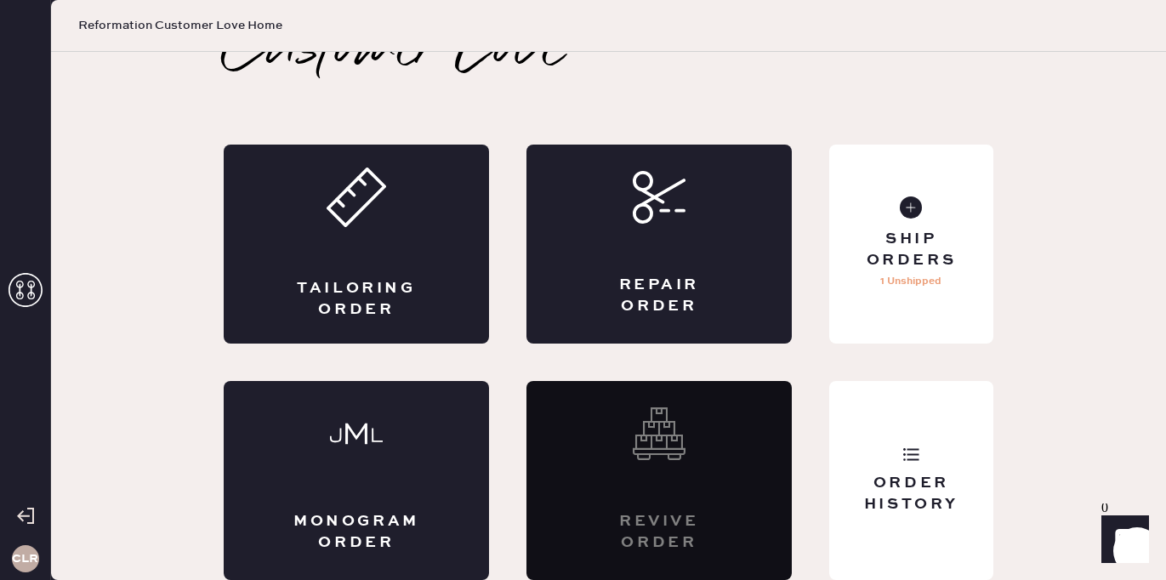
scroll to position [0, 0]
